Goal: Transaction & Acquisition: Download file/media

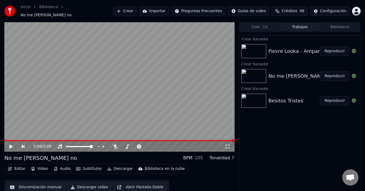
click at [336, 46] on button "Reproducir" at bounding box center [335, 51] width 30 height 10
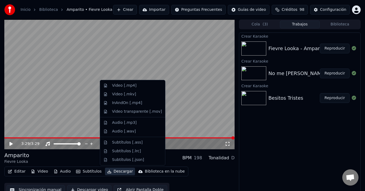
click at [117, 171] on button "Descargar" at bounding box center [120, 172] width 30 height 8
click at [130, 84] on div "Video [.mp4]" at bounding box center [124, 85] width 24 height 5
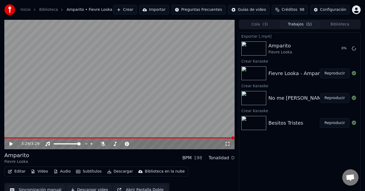
click at [287, 96] on div "No me [PERSON_NAME] no" at bounding box center [302, 98] width 66 height 8
click at [333, 98] on button "Reproducir" at bounding box center [335, 98] width 30 height 10
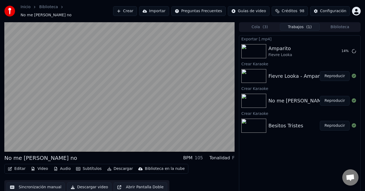
click at [332, 125] on button "Reproducir" at bounding box center [335, 126] width 30 height 10
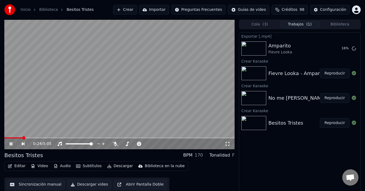
click at [22, 137] on span at bounding box center [119, 137] width 231 height 1
click at [4, 140] on span at bounding box center [5, 137] width 3 height 3
click at [51, 132] on video at bounding box center [119, 85] width 231 height 130
click at [290, 98] on div "No me [PERSON_NAME] no" at bounding box center [302, 98] width 66 height 8
click at [277, 123] on div "Besitos Tristes" at bounding box center [286, 123] width 35 height 8
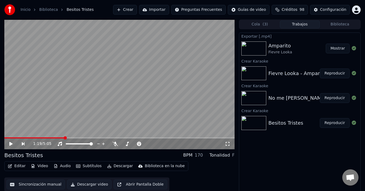
click at [335, 122] on button "Reproducir" at bounding box center [335, 123] width 30 height 10
click at [88, 184] on button "Descargar video" at bounding box center [89, 185] width 44 height 10
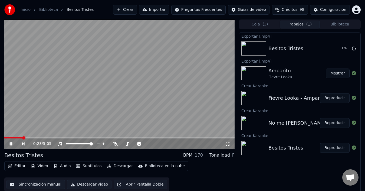
click at [76, 109] on video at bounding box center [119, 85] width 231 height 130
click at [316, 106] on div "Fievre Looka - Amparito Reproducir" at bounding box center [299, 98] width 121 height 18
click at [310, 126] on div "No me [PERSON_NAME] no" at bounding box center [294, 123] width 51 height 8
click at [336, 122] on button "Reproducir" at bounding box center [335, 123] width 30 height 10
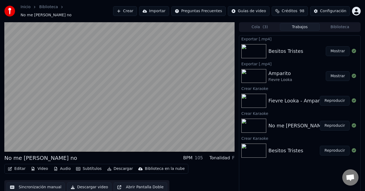
click at [120, 166] on button "Descargar" at bounding box center [120, 169] width 30 height 8
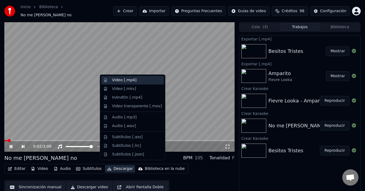
click at [134, 80] on div "Video [.mp4]" at bounding box center [124, 79] width 24 height 5
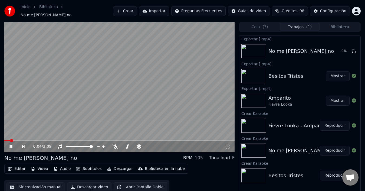
click at [134, 80] on video at bounding box center [119, 87] width 231 height 130
